Goal: Information Seeking & Learning: Learn about a topic

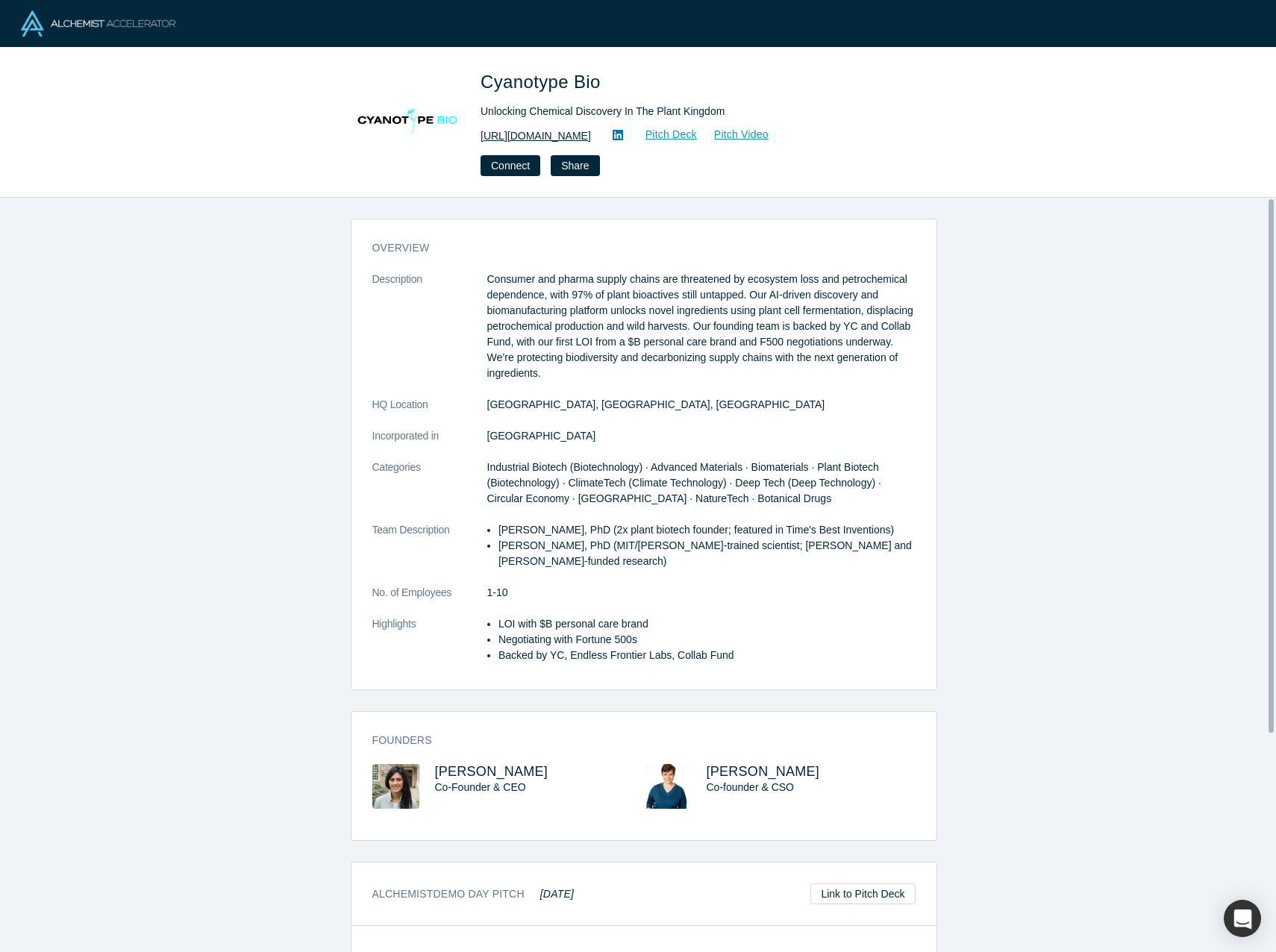
click at [553, 137] on link "[URL][DOMAIN_NAME]" at bounding box center [536, 136] width 110 height 16
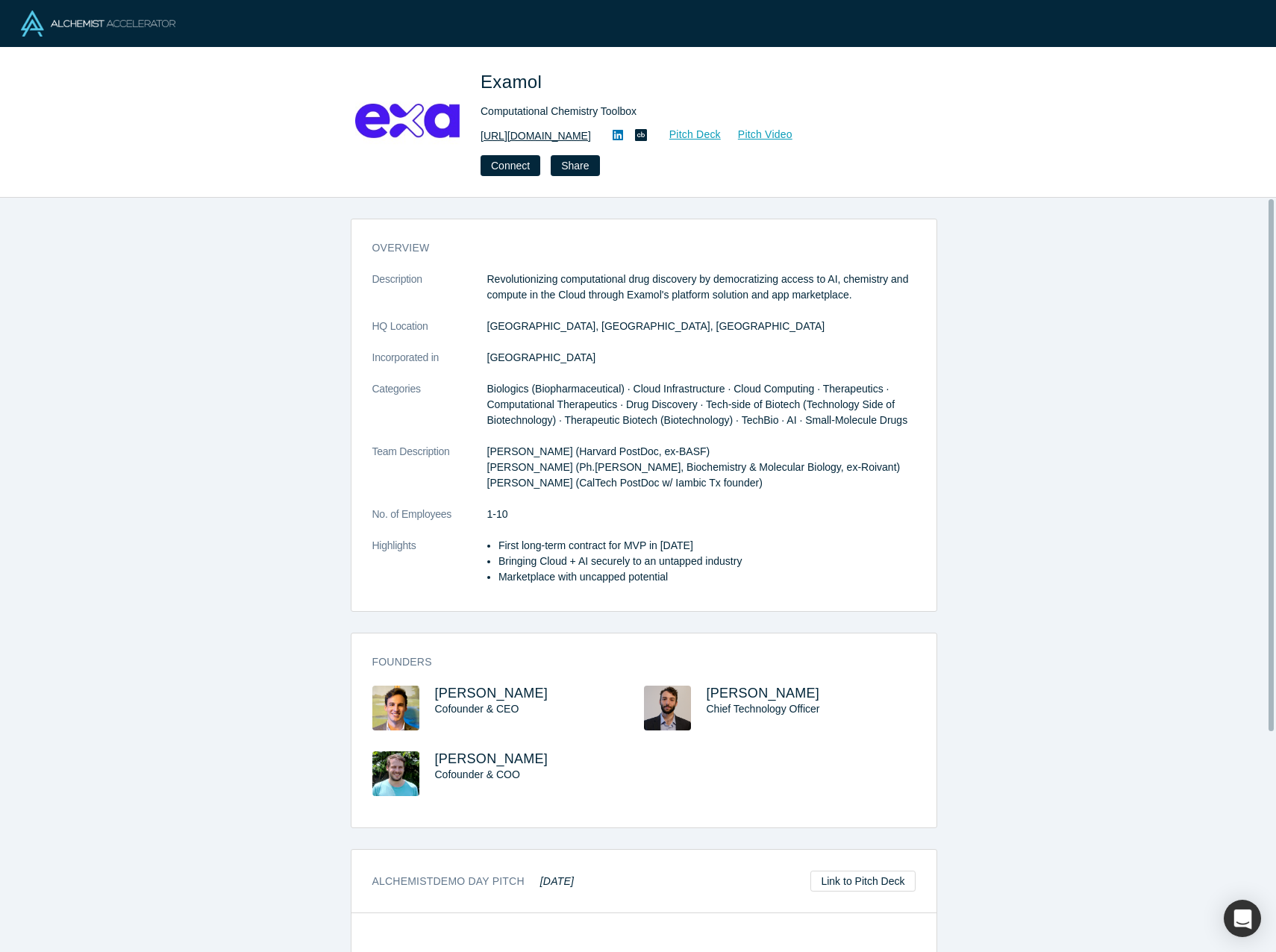
click at [500, 136] on link "[URL][DOMAIN_NAME]" at bounding box center [536, 136] width 110 height 16
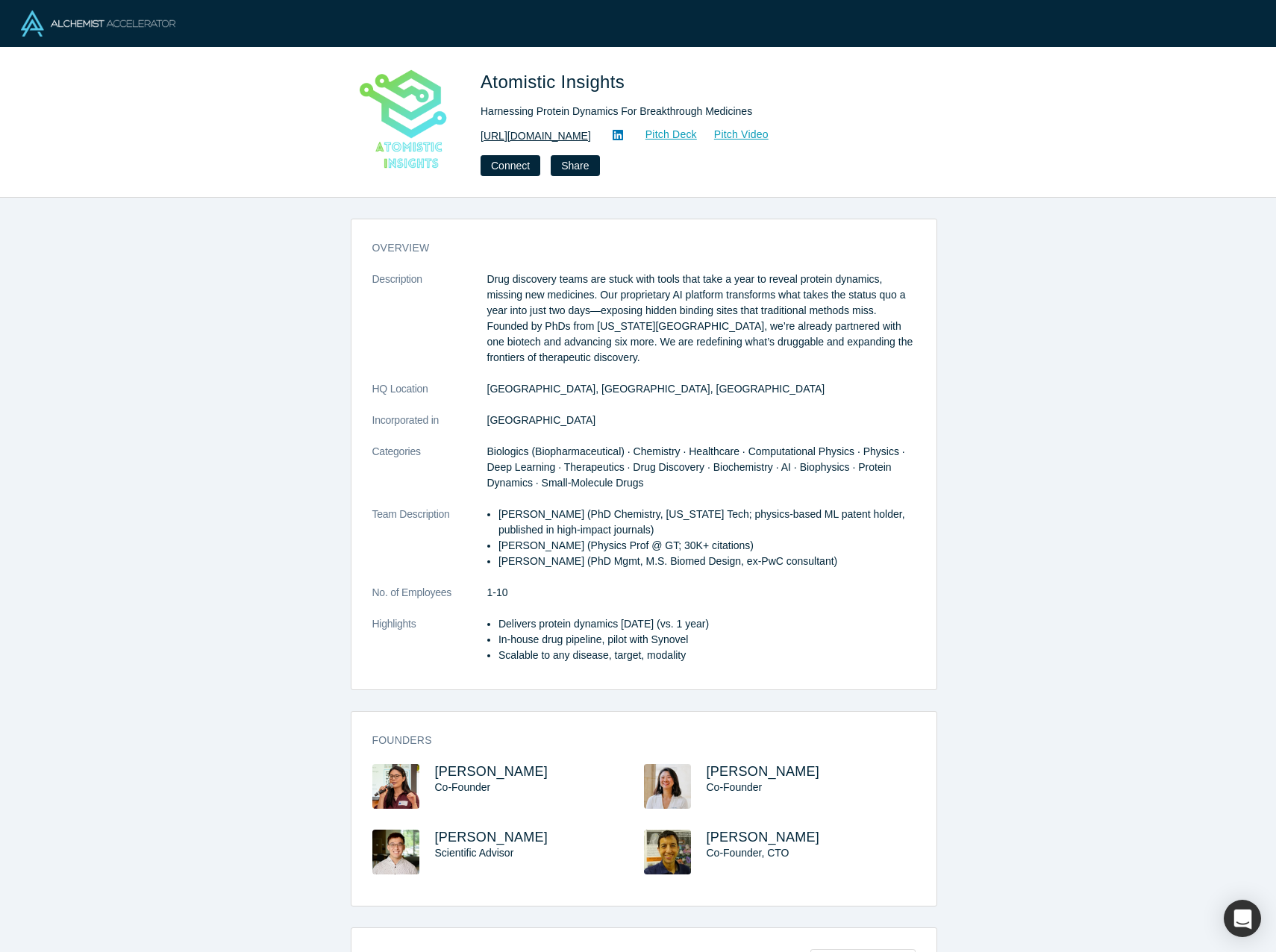
click at [557, 139] on link "https://www.atomisticinsights.com/" at bounding box center [536, 136] width 110 height 16
